Goal: Check status: Check status

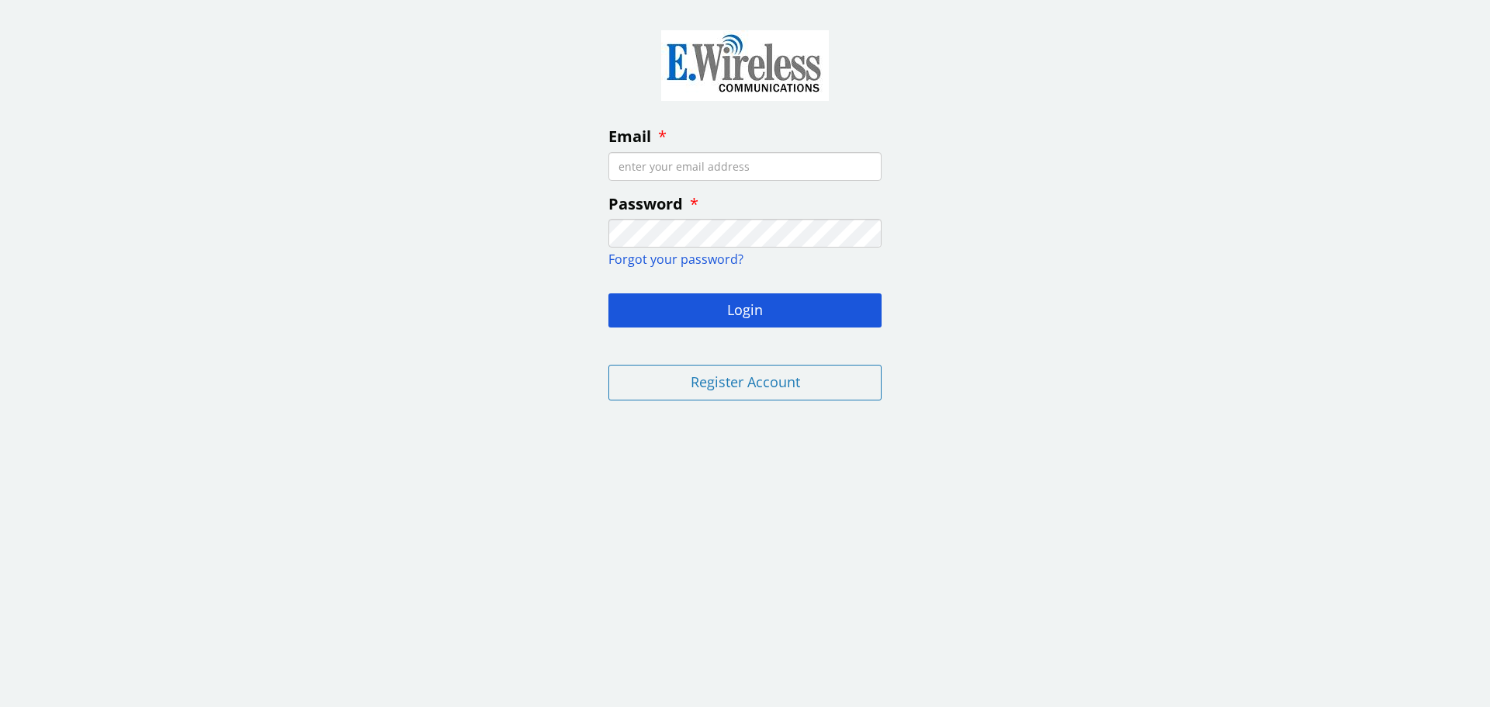
click at [695, 167] on input "Email" at bounding box center [745, 166] width 273 height 29
click at [673, 168] on input "Email" at bounding box center [745, 166] width 273 height 29
type input "[EMAIL_ADDRESS][DOMAIN_NAME]"
click at [727, 305] on button "Login" at bounding box center [745, 310] width 273 height 34
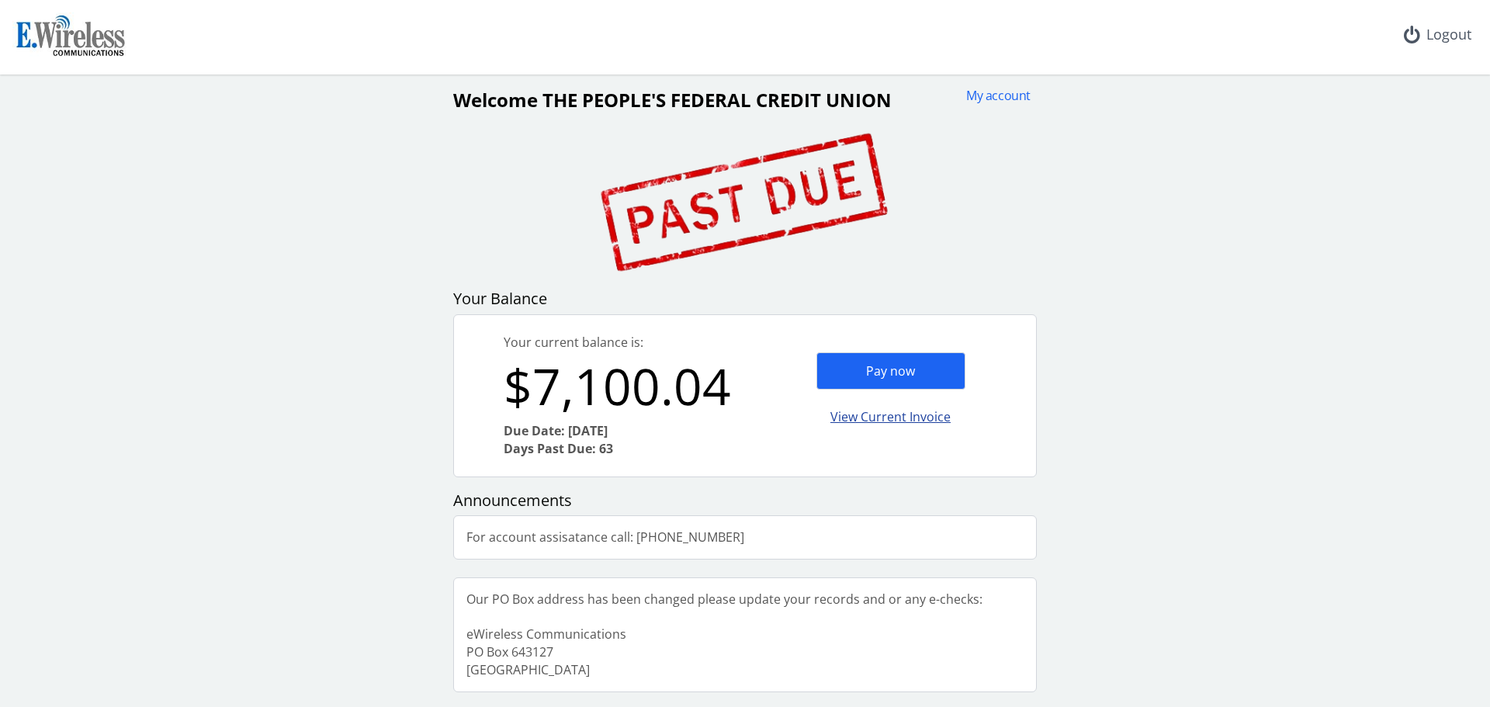
click at [903, 422] on div "View Current Invoice" at bounding box center [891, 417] width 149 height 36
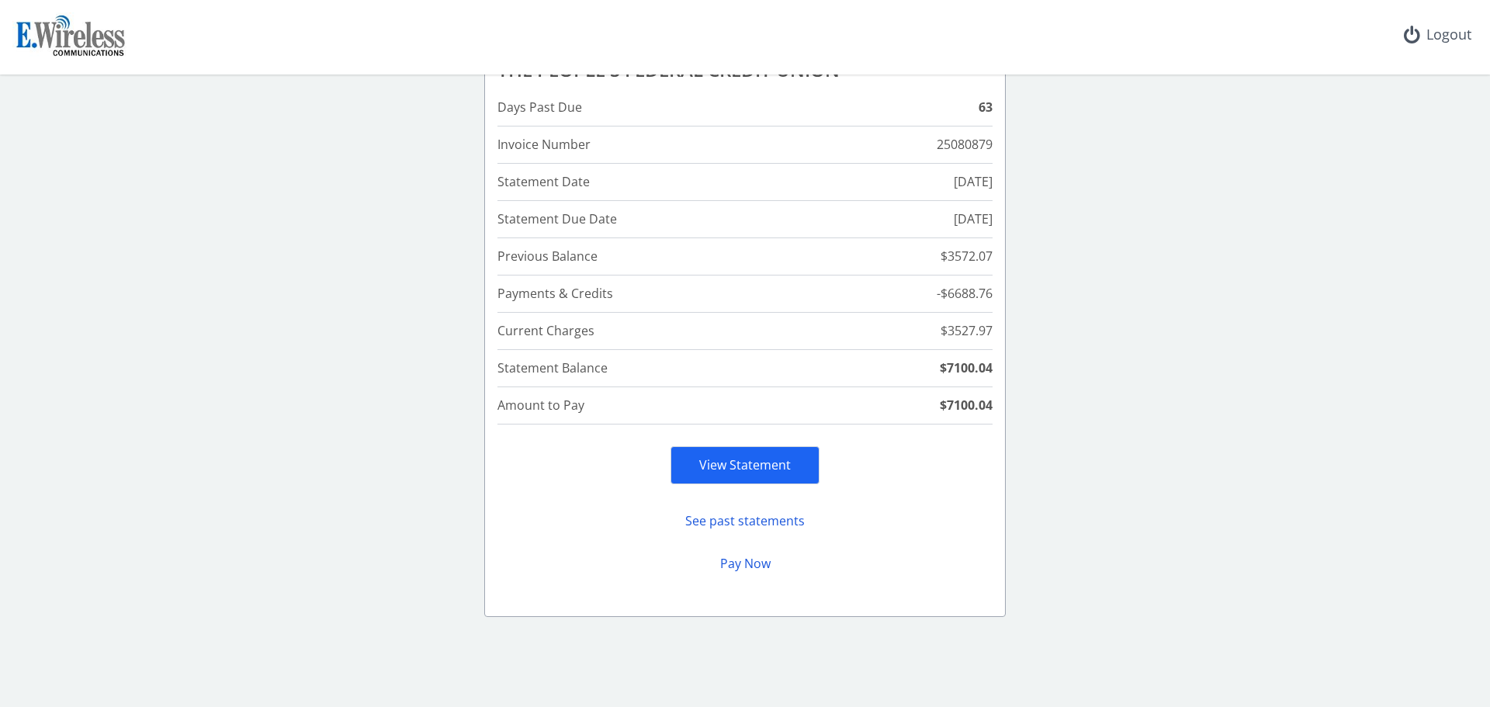
scroll to position [106, 0]
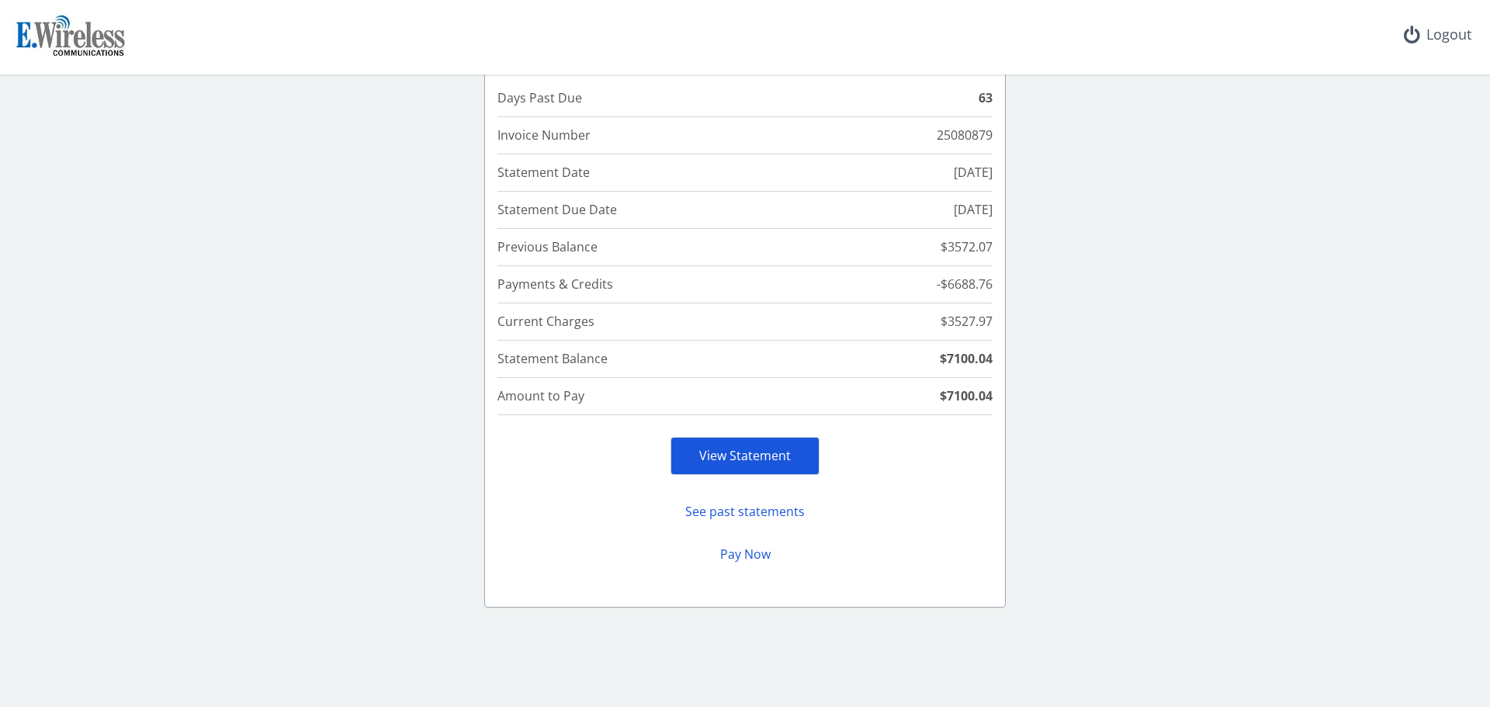
click at [738, 460] on link "View Statement" at bounding box center [745, 455] width 92 height 17
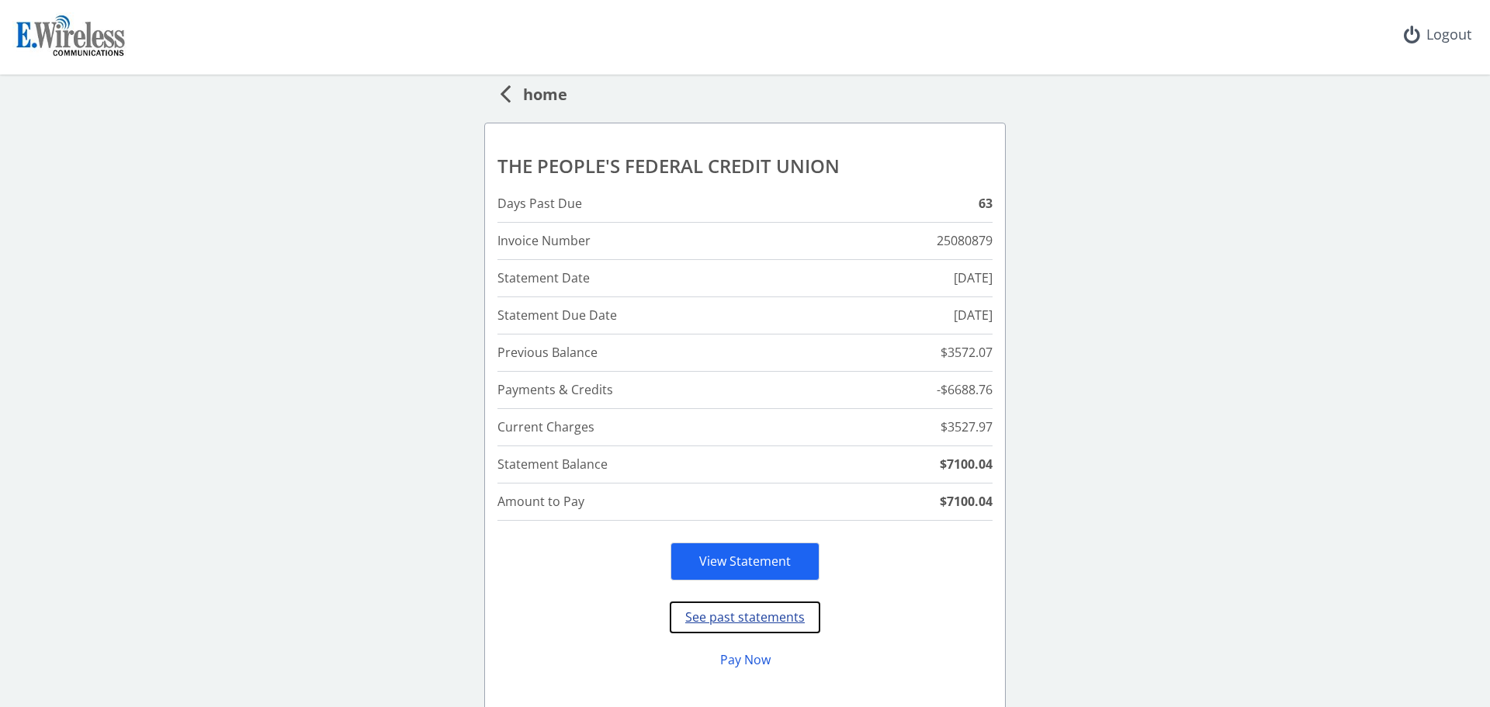
click at [727, 616] on button "See past statements" at bounding box center [745, 617] width 149 height 30
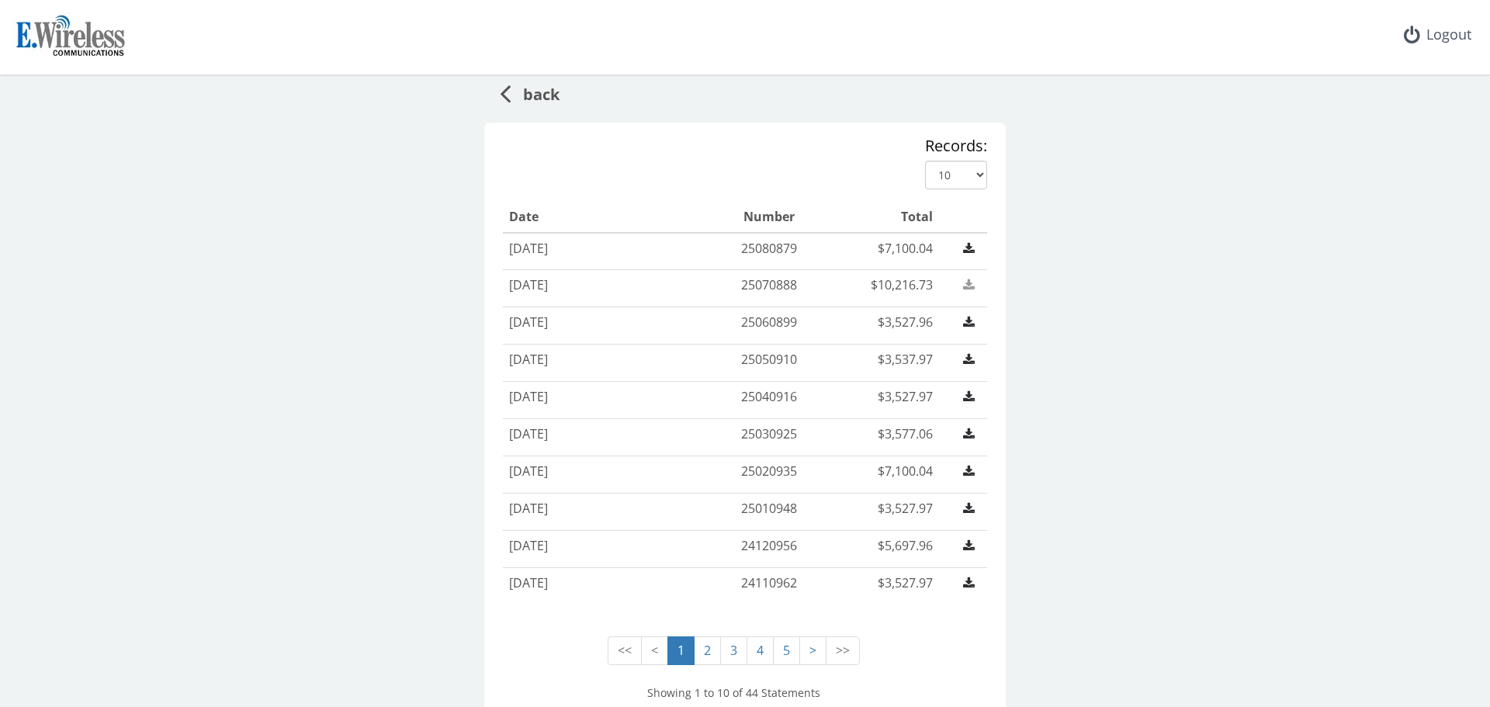
click at [957, 286] on link at bounding box center [969, 284] width 24 height 17
